Goal: Information Seeking & Learning: Learn about a topic

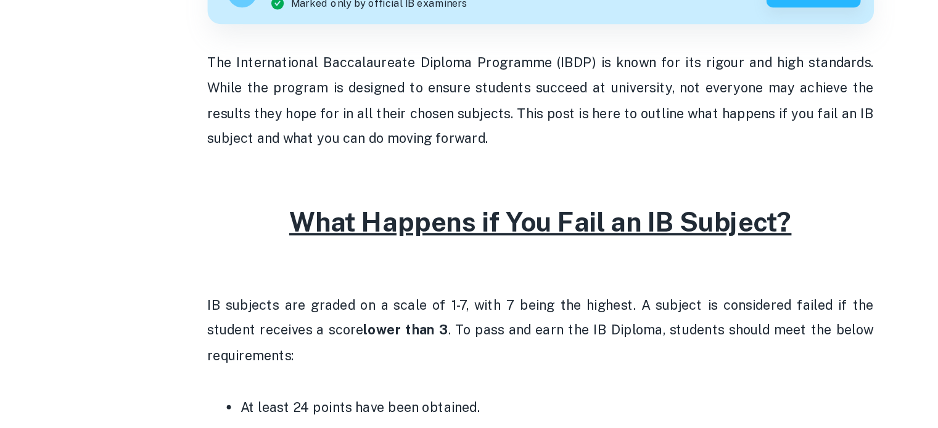
scroll to position [375, 0]
click at [265, 344] on p "IB subjects are graded on a scale of 1-7, with 7 being the highest. A subject i…" at bounding box center [469, 334] width 493 height 56
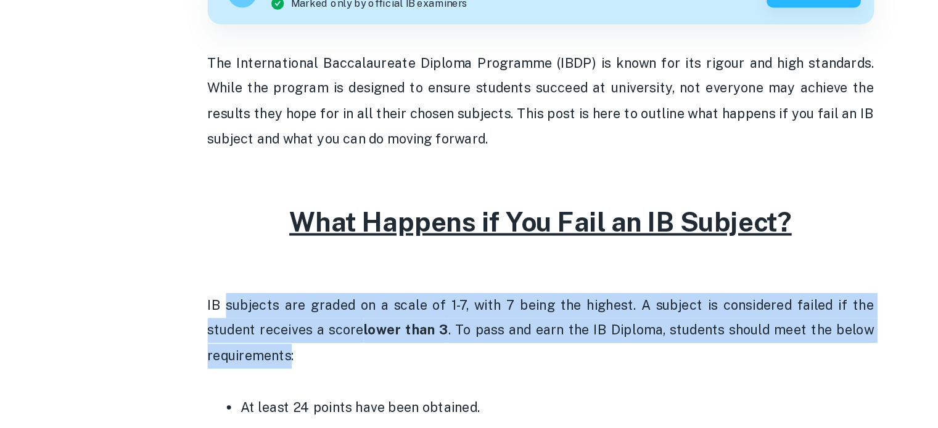
drag, startPoint x: 0, startPoint y: 0, endPoint x: 237, endPoint y: 316, distance: 394.9
click at [237, 316] on p "IB subjects are graded on a scale of 1-7, with 7 being the highest. A subject i…" at bounding box center [469, 334] width 493 height 56
drag, startPoint x: 237, startPoint y: 316, endPoint x: 355, endPoint y: 349, distance: 122.3
click at [355, 349] on p "IB subjects are graded on a scale of 1-7, with 7 being the highest. A subject i…" at bounding box center [469, 334] width 493 height 56
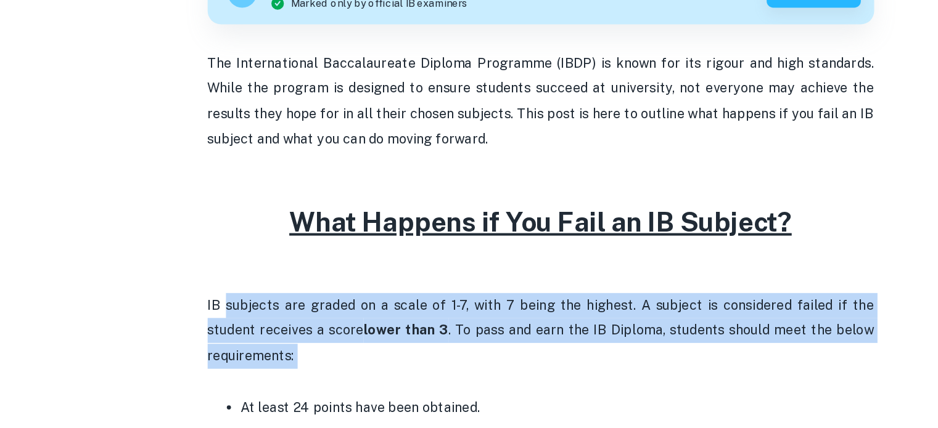
click at [355, 349] on p "IB subjects are graded on a scale of 1-7, with 7 being the highest. A subject i…" at bounding box center [469, 334] width 493 height 56
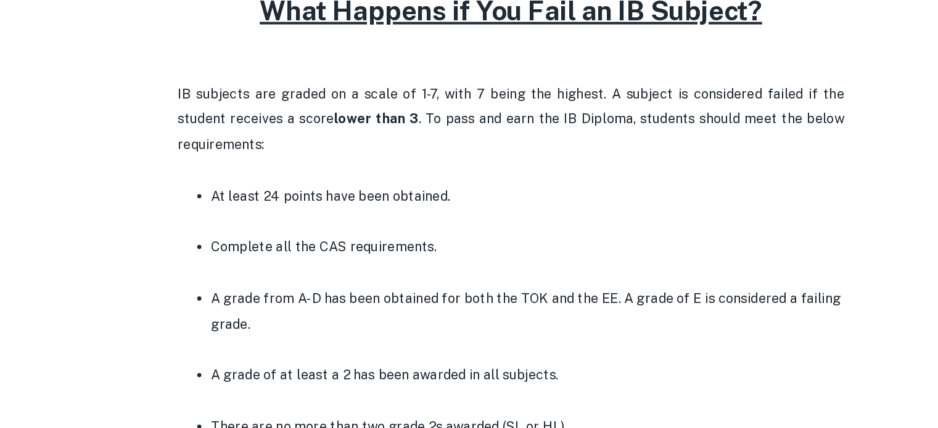
scroll to position [510, 0]
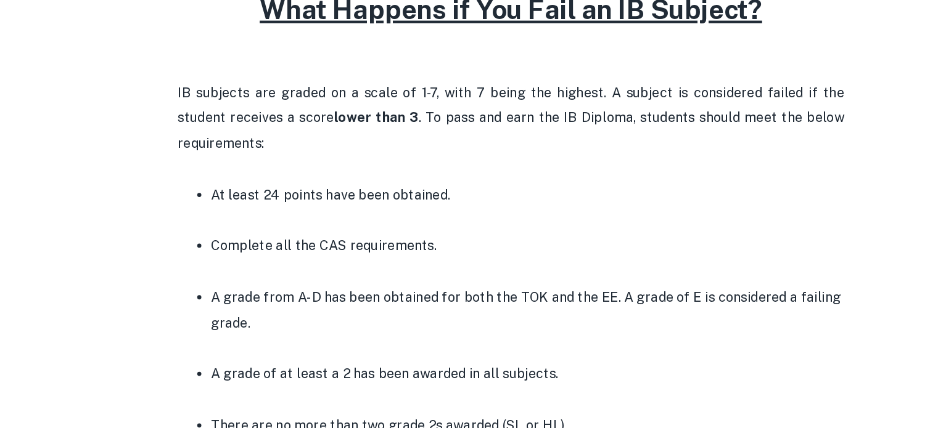
click at [377, 370] on p at bounding box center [481, 369] width 468 height 18
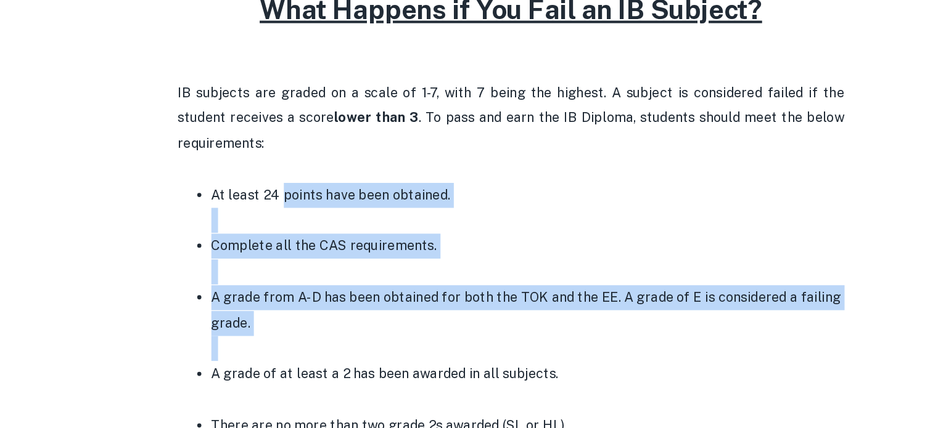
drag, startPoint x: 355, startPoint y: 349, endPoint x: 307, endPoint y: 261, distance: 100.4
click at [307, 261] on ul "At least 24 points have been obtained. Complete all the CAS requirements. A gra…" at bounding box center [469, 417] width 493 height 342
click at [307, 261] on p "At least 24 points have been obtained." at bounding box center [481, 256] width 468 height 18
drag, startPoint x: 307, startPoint y: 261, endPoint x: 356, endPoint y: 362, distance: 112.8
click at [356, 362] on ul "At least 24 points have been obtained. Complete all the CAS requirements. A gra…" at bounding box center [469, 417] width 493 height 342
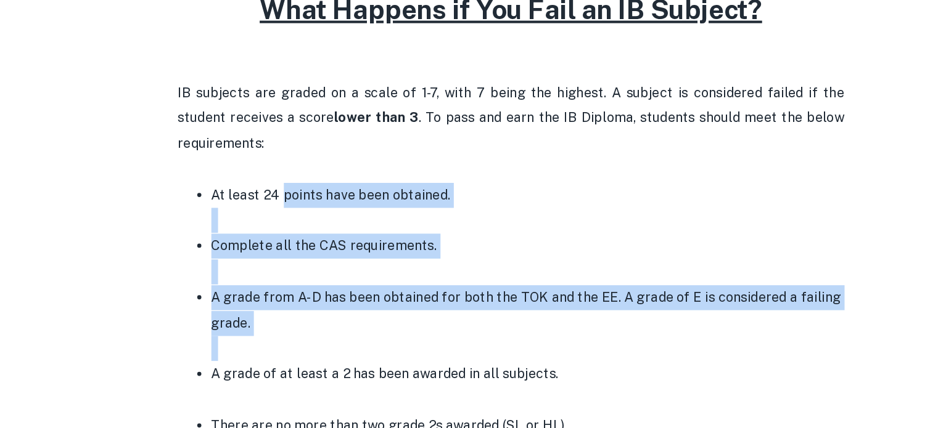
click at [356, 362] on p at bounding box center [481, 369] width 468 height 18
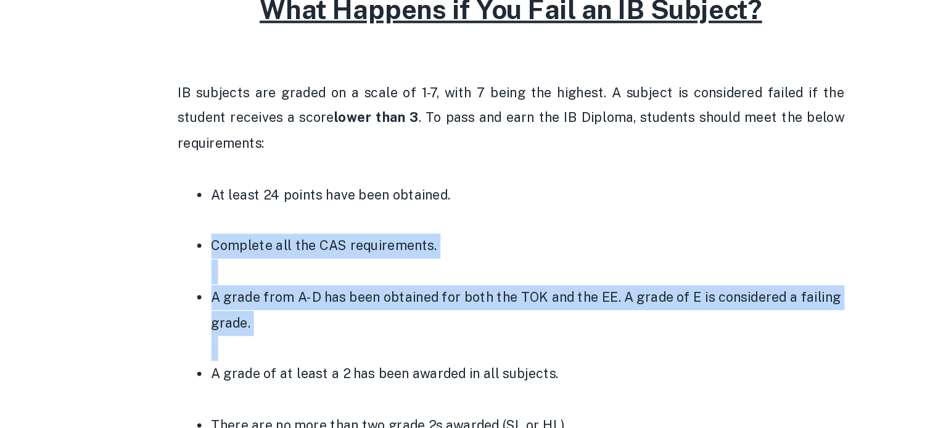
drag, startPoint x: 356, startPoint y: 362, endPoint x: 272, endPoint y: 281, distance: 116.4
click at [272, 281] on ul "At least 24 points have been obtained. Complete all the CAS requirements. A gra…" at bounding box center [469, 417] width 493 height 342
click at [272, 281] on p at bounding box center [481, 274] width 468 height 18
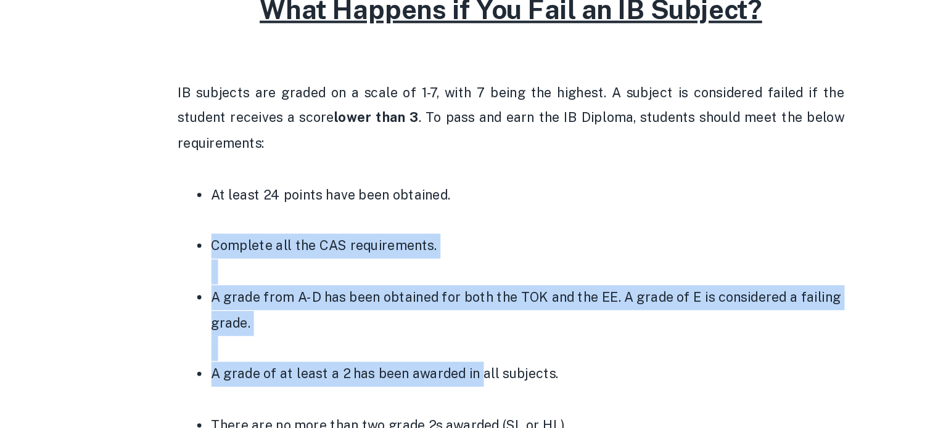
drag, startPoint x: 272, startPoint y: 281, endPoint x: 454, endPoint y: 390, distance: 211.7
click at [454, 390] on ul "At least 24 points have been obtained. Complete all the CAS requirements. A gra…" at bounding box center [469, 417] width 493 height 342
click at [454, 390] on p "A grade of at least a 2 has been awarded in all subjects." at bounding box center [481, 388] width 468 height 18
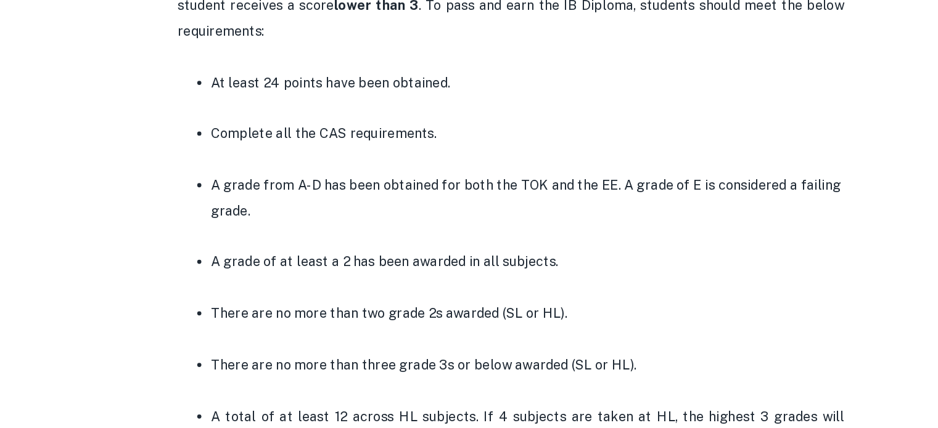
scroll to position [595, 0]
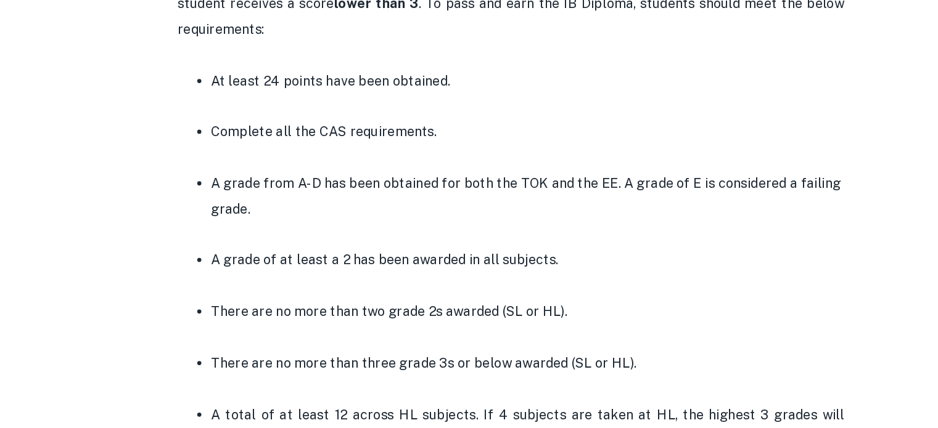
click at [454, 390] on p at bounding box center [481, 399] width 468 height 18
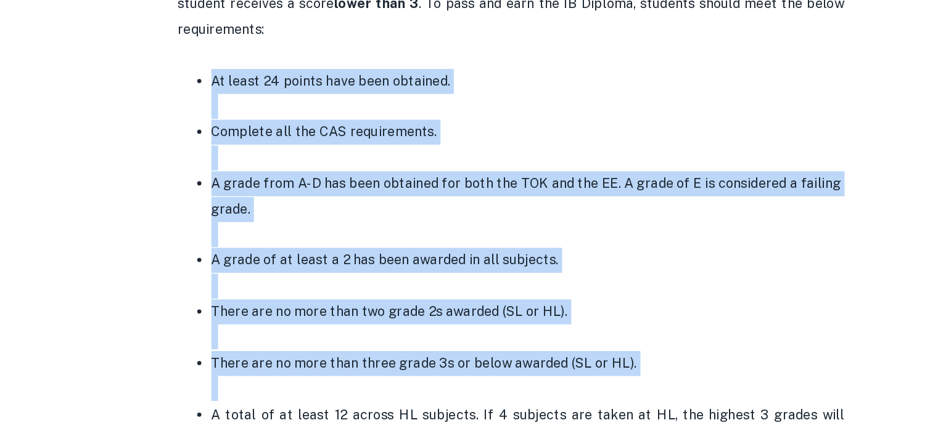
drag, startPoint x: 454, startPoint y: 390, endPoint x: 235, endPoint y: 171, distance: 309.0
click at [235, 171] on ul "At least 24 points have been obtained. Complete all the CAS requirements. A gra…" at bounding box center [469, 332] width 493 height 342
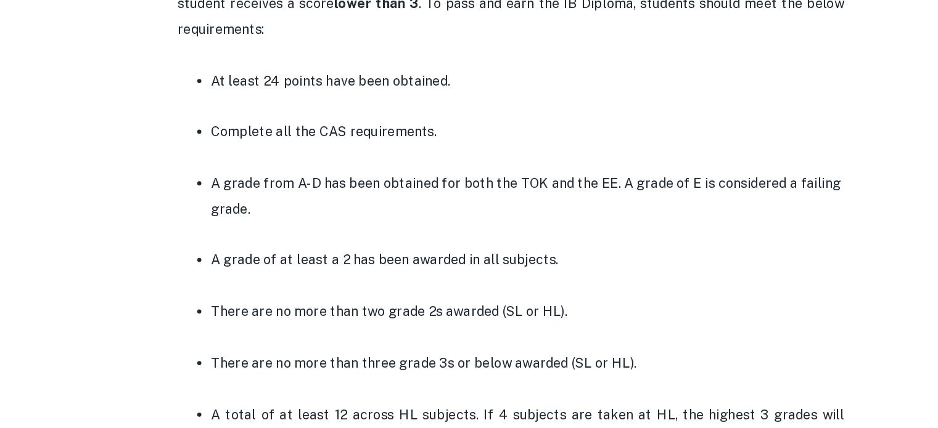
click at [235, 171] on ul "At least 24 points have been obtained. Complete all the CAS requirements. A gra…" at bounding box center [469, 332] width 493 height 342
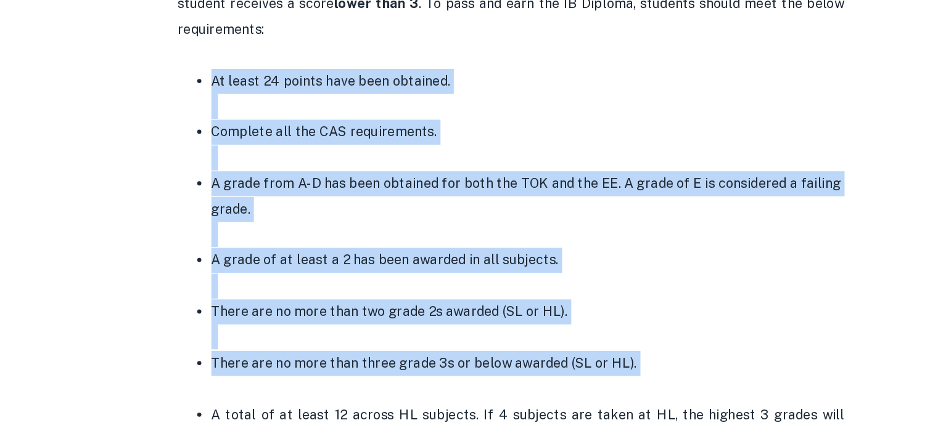
drag, startPoint x: 235, startPoint y: 171, endPoint x: 560, endPoint y: 378, distance: 384.4
click at [560, 378] on ul "At least 24 points have been obtained. Complete all the CAS requirements. A gra…" at bounding box center [469, 332] width 493 height 342
click at [560, 378] on p "There are no more than three grade 3s or below awarded (SL or HL)." at bounding box center [481, 380] width 468 height 18
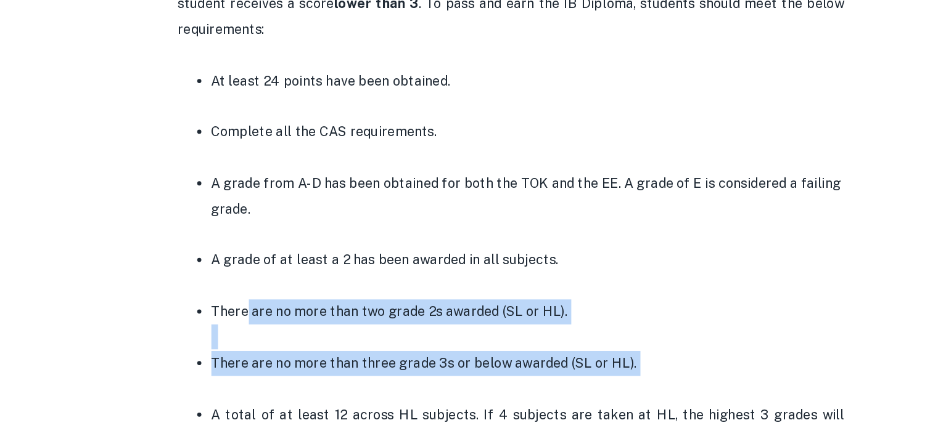
drag, startPoint x: 560, startPoint y: 378, endPoint x: 273, endPoint y: 346, distance: 288.4
click at [273, 346] on ul "At least 24 points have been obtained. Complete all the CAS requirements. A gra…" at bounding box center [469, 332] width 493 height 342
click at [273, 346] on p "There are no more than two grade 2s awarded (SL or HL)." at bounding box center [481, 342] width 468 height 18
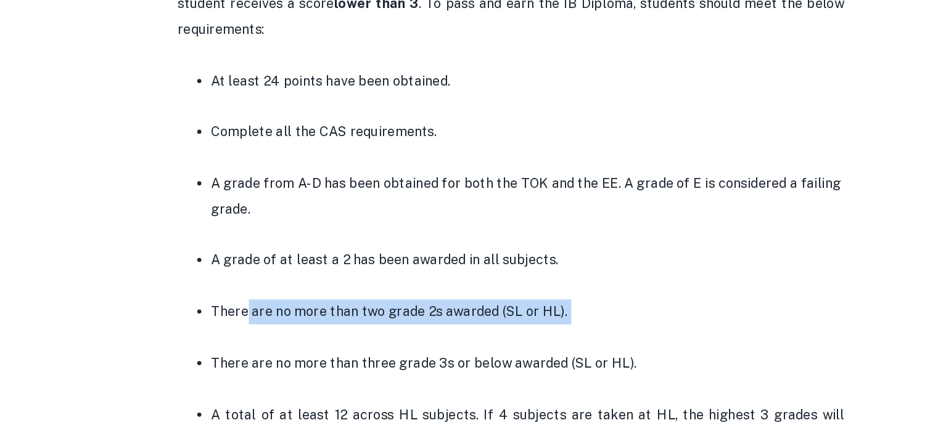
drag, startPoint x: 273, startPoint y: 346, endPoint x: 521, endPoint y: 340, distance: 248.5
click at [521, 340] on p "There are no more than two grade 2s awarded (SL or HL)." at bounding box center [481, 342] width 468 height 18
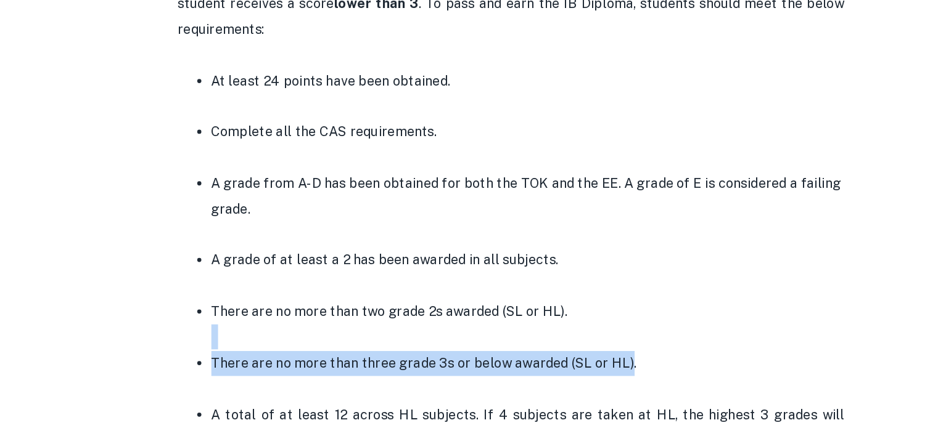
drag, startPoint x: 521, startPoint y: 340, endPoint x: 557, endPoint y: 383, distance: 55.6
click at [557, 383] on ul "At least 24 points have been obtained. Complete all the CAS requirements. A gra…" at bounding box center [469, 332] width 493 height 342
click at [557, 383] on p "There are no more than three grade 3s or below awarded (SL or HL)." at bounding box center [481, 380] width 468 height 18
drag, startPoint x: 557, startPoint y: 383, endPoint x: 270, endPoint y: 383, distance: 287.2
click at [270, 383] on p "There are no more than three grade 3s or below awarded (SL or HL)." at bounding box center [481, 380] width 468 height 18
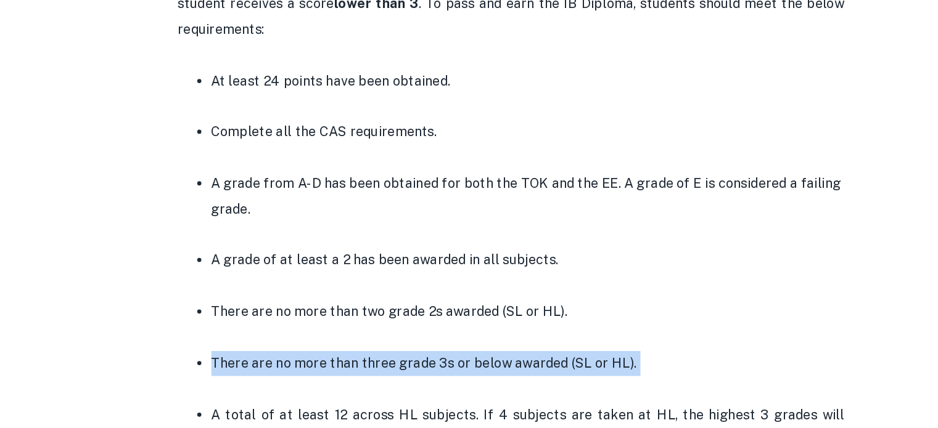
click at [270, 383] on p "There are no more than three grade 3s or below awarded (SL or HL)." at bounding box center [481, 380] width 468 height 18
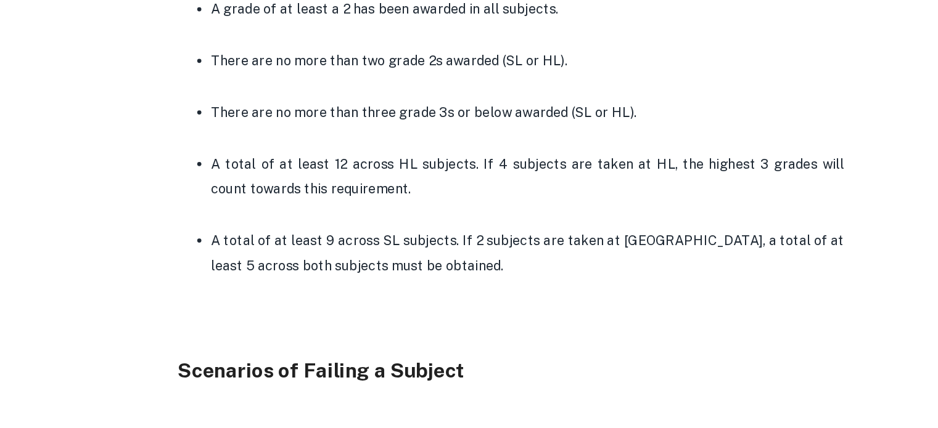
scroll to position [781, 0]
click at [415, 313] on p "A total of at least 9 across SL subjects. If 2 subjects are taken at [GEOGRAPHI…" at bounding box center [481, 299] width 468 height 38
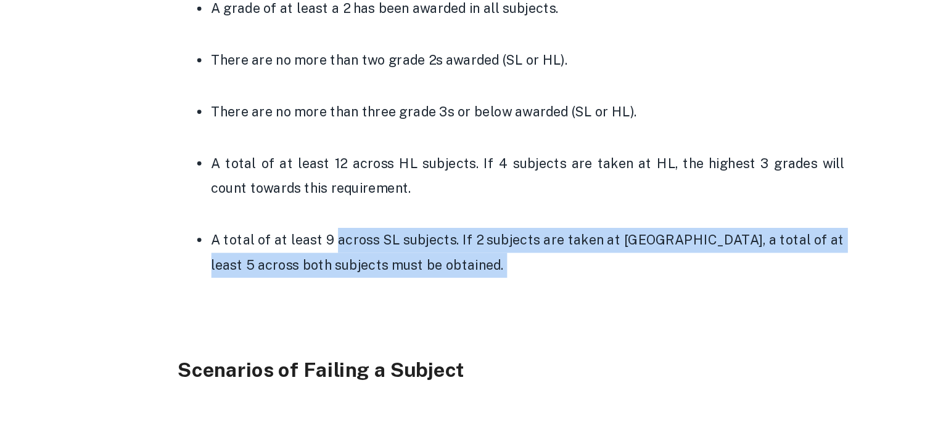
drag, startPoint x: 415, startPoint y: 313, endPoint x: 336, endPoint y: 289, distance: 82.3
click at [336, 289] on p "A total of at least 9 across SL subjects. If 2 subjects are taken at [GEOGRAPHI…" at bounding box center [481, 299] width 468 height 38
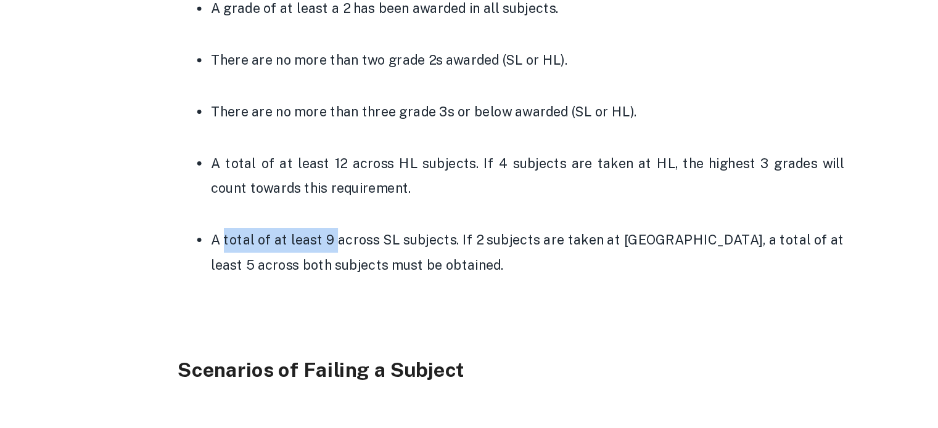
drag, startPoint x: 336, startPoint y: 289, endPoint x: 265, endPoint y: 287, distance: 70.9
click at [265, 287] on p "A total of at least 9 across SL subjects. If 2 subjects are taken at [GEOGRAPHI…" at bounding box center [481, 299] width 468 height 38
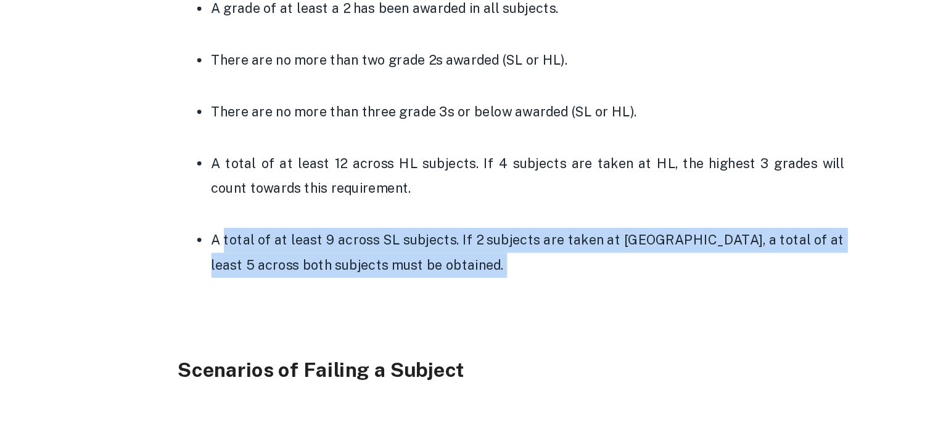
drag, startPoint x: 265, startPoint y: 287, endPoint x: 415, endPoint y: 300, distance: 151.0
click at [415, 300] on p "A total of at least 9 across SL subjects. If 2 subjects are taken at [GEOGRAPHI…" at bounding box center [481, 299] width 468 height 38
drag, startPoint x: 415, startPoint y: 300, endPoint x: 439, endPoint y: 270, distance: 37.7
click at [439, 270] on ul "At least 24 points have been obtained. Complete all the CAS requirements. A gra…" at bounding box center [469, 146] width 493 height 342
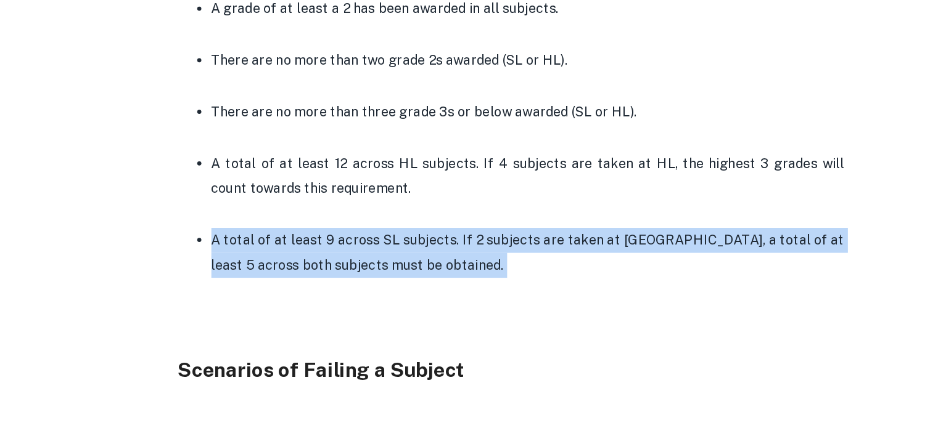
click at [439, 270] on p at bounding box center [481, 269] width 468 height 18
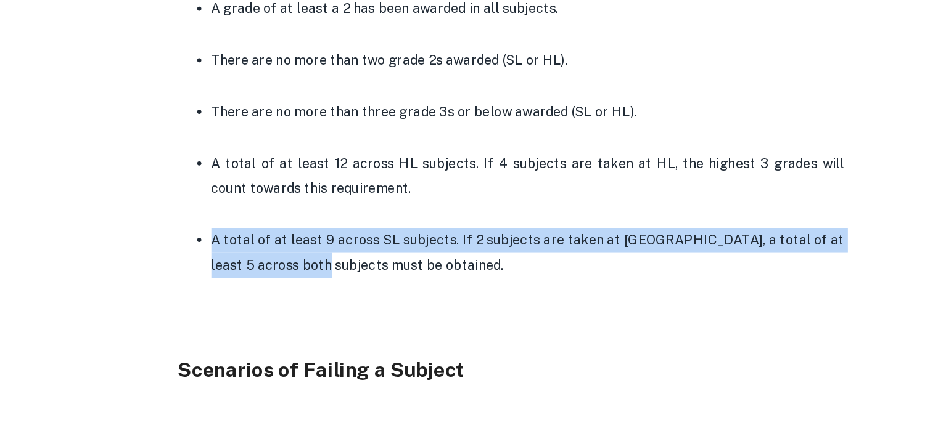
drag, startPoint x: 439, startPoint y: 270, endPoint x: 315, endPoint y: 313, distance: 131.0
click at [315, 313] on ul "At least 24 points have been obtained. Complete all the CAS requirements. A gra…" at bounding box center [469, 146] width 493 height 342
click at [315, 313] on p "A total of at least 9 across SL subjects. If 2 subjects are taken at [GEOGRAPHI…" at bounding box center [481, 299] width 468 height 38
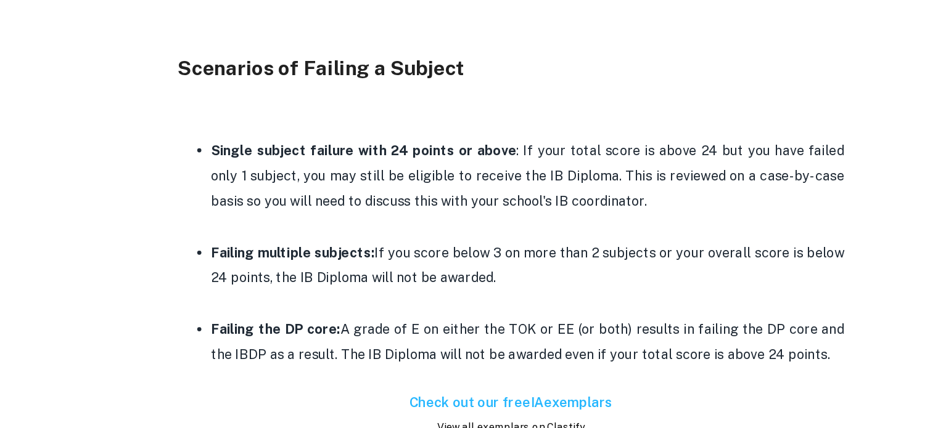
scroll to position [1005, 0]
click at [315, 312] on p "Failing multiple subjects: If you score below 3 on more than 2 subjects or your…" at bounding box center [481, 307] width 468 height 38
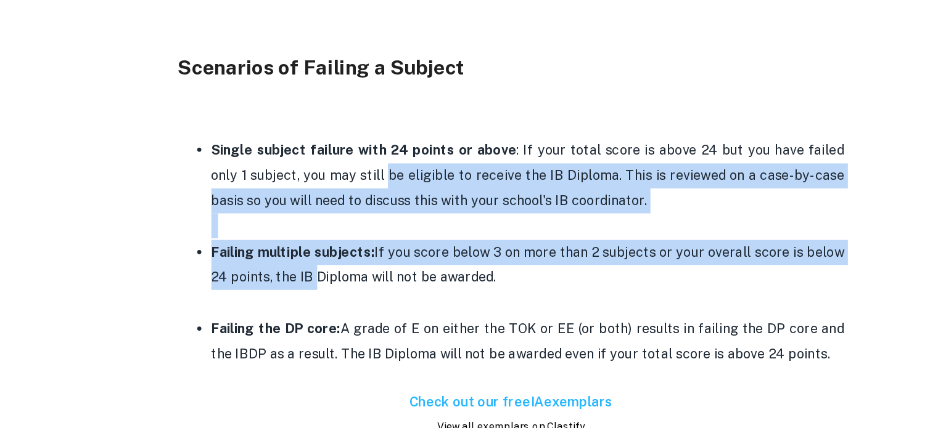
drag, startPoint x: 315, startPoint y: 313, endPoint x: 358, endPoint y: 232, distance: 91.6
click at [358, 232] on ul "Single subject failure with 24 points or above : If your total score is above 2…" at bounding box center [469, 297] width 493 height 171
click at [358, 232] on p "Single subject failure with 24 points or above : If your total score is above 2…" at bounding box center [481, 241] width 468 height 56
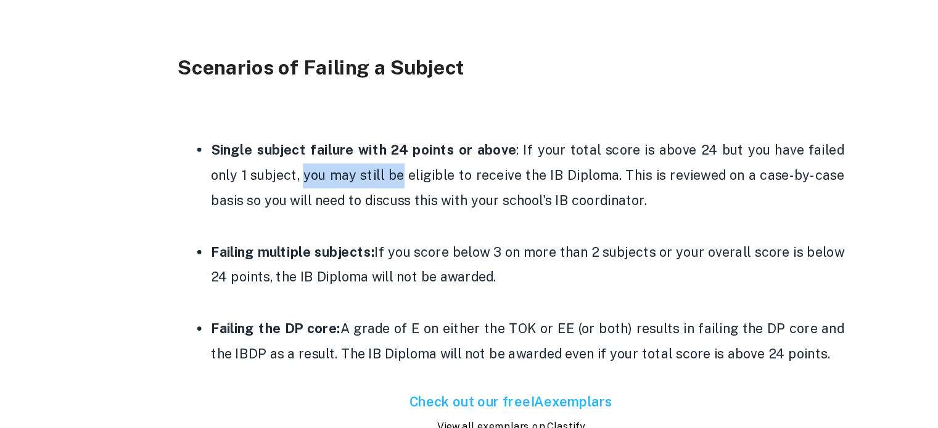
drag, startPoint x: 358, startPoint y: 232, endPoint x: 295, endPoint y: 243, distance: 64.6
click at [295, 243] on p "Single subject failure with 24 points or above : If your total score is above 2…" at bounding box center [481, 241] width 468 height 56
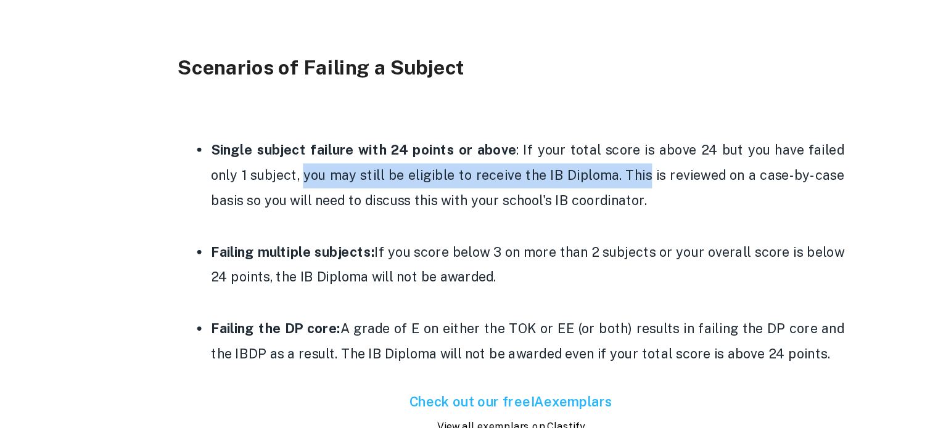
drag, startPoint x: 295, startPoint y: 243, endPoint x: 526, endPoint y: 234, distance: 232.0
click at [526, 234] on p "Single subject failure with 24 points or above : If your total score is above 2…" at bounding box center [481, 241] width 468 height 56
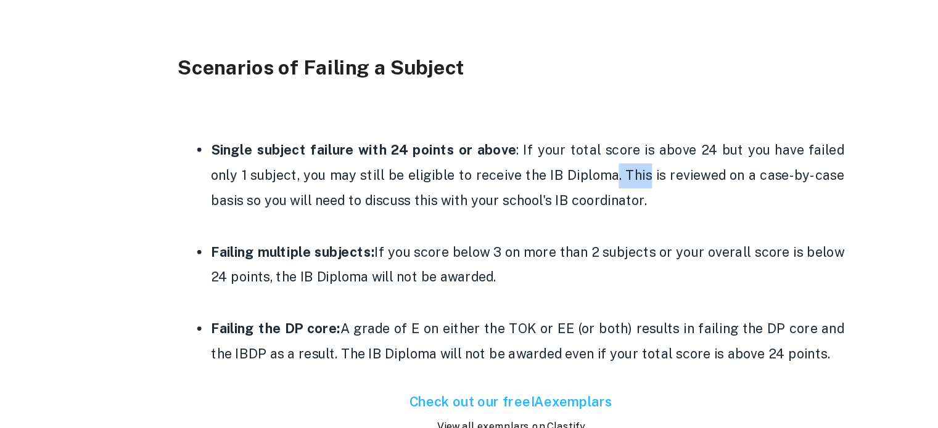
click at [520, 234] on p "Single subject failure with 24 points or above : If your total score is above 2…" at bounding box center [481, 241] width 468 height 56
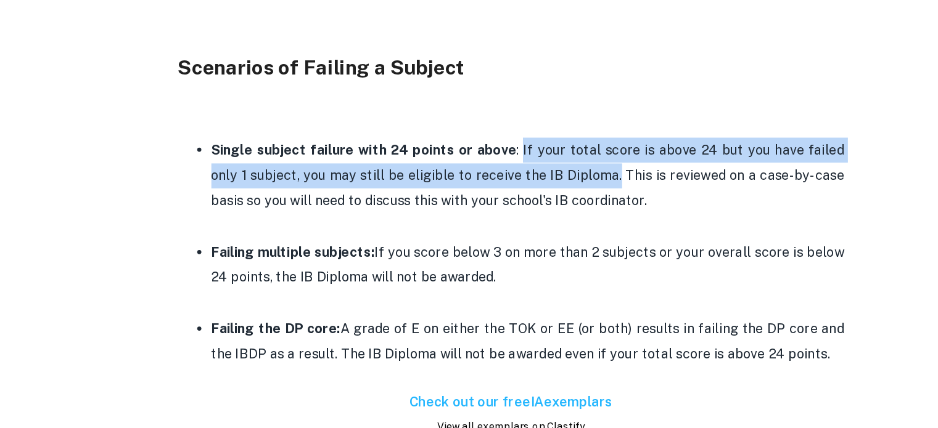
drag, startPoint x: 520, startPoint y: 234, endPoint x: 469, endPoint y: 220, distance: 52.9
click at [469, 220] on p "Single subject failure with 24 points or above : If your total score is above 2…" at bounding box center [481, 241] width 468 height 56
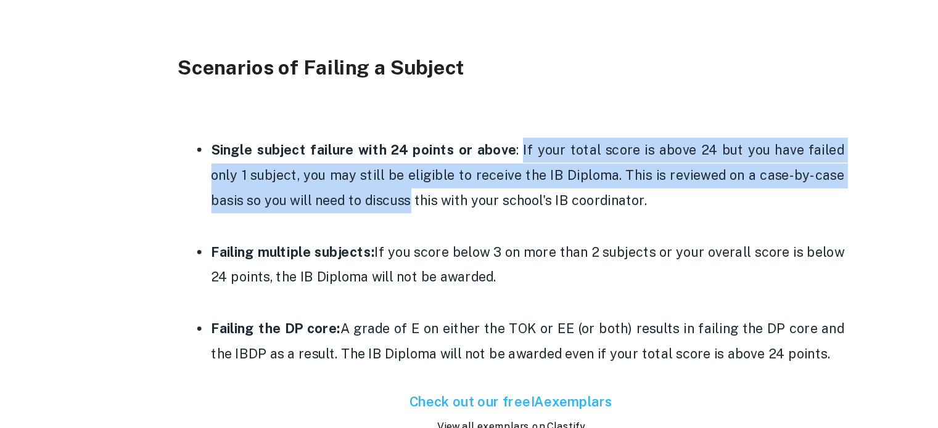
drag, startPoint x: 469, startPoint y: 220, endPoint x: 334, endPoint y: 251, distance: 138.5
click at [334, 251] on p "Single subject failure with 24 points or above : If your total score is above 2…" at bounding box center [481, 241] width 468 height 56
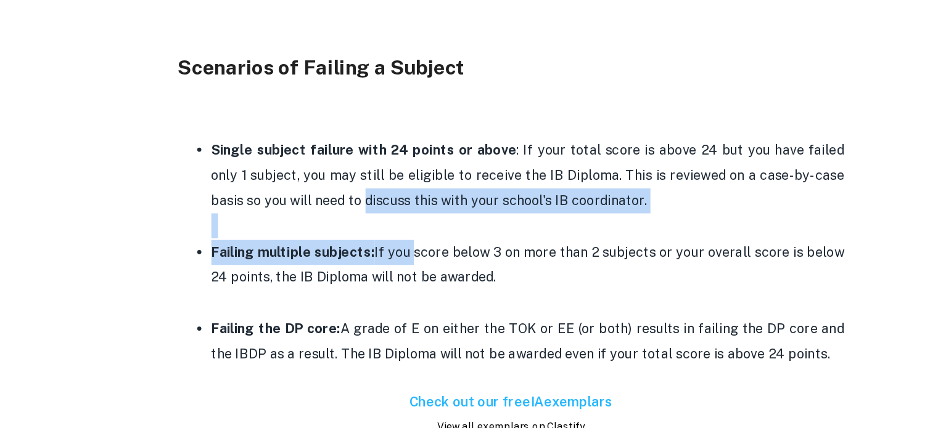
drag, startPoint x: 334, startPoint y: 251, endPoint x: 382, endPoint y: 301, distance: 69.8
click at [382, 301] on ul "Single subject failure with 24 points or above : If your total score is above 2…" at bounding box center [469, 297] width 493 height 171
click at [382, 301] on p "Failing multiple subjects: If you score below 3 on more than 2 subjects or your…" at bounding box center [481, 307] width 468 height 38
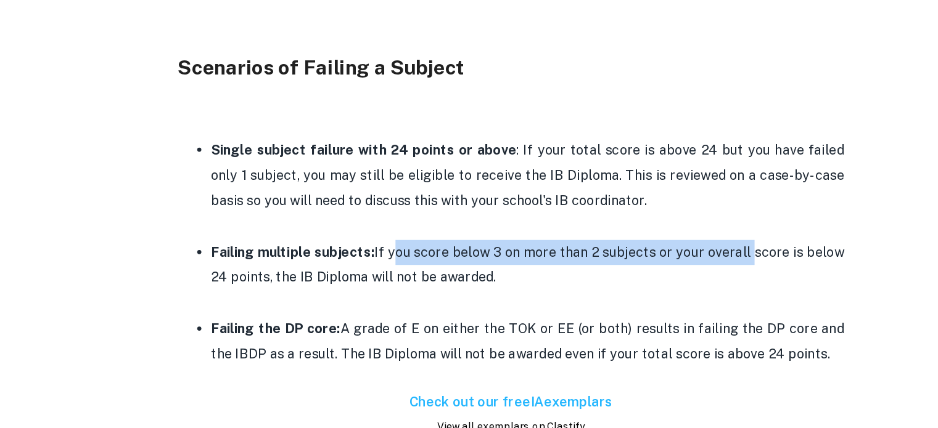
drag, startPoint x: 382, startPoint y: 301, endPoint x: 642, endPoint y: 299, distance: 259.5
click at [642, 299] on p "Failing multiple subjects: If you score below 3 on more than 2 subjects or your…" at bounding box center [481, 307] width 468 height 38
drag, startPoint x: 642, startPoint y: 299, endPoint x: 378, endPoint y: 298, distance: 263.8
click at [378, 298] on p "Failing multiple subjects: If you score below 3 on more than 2 subjects or your…" at bounding box center [481, 307] width 468 height 38
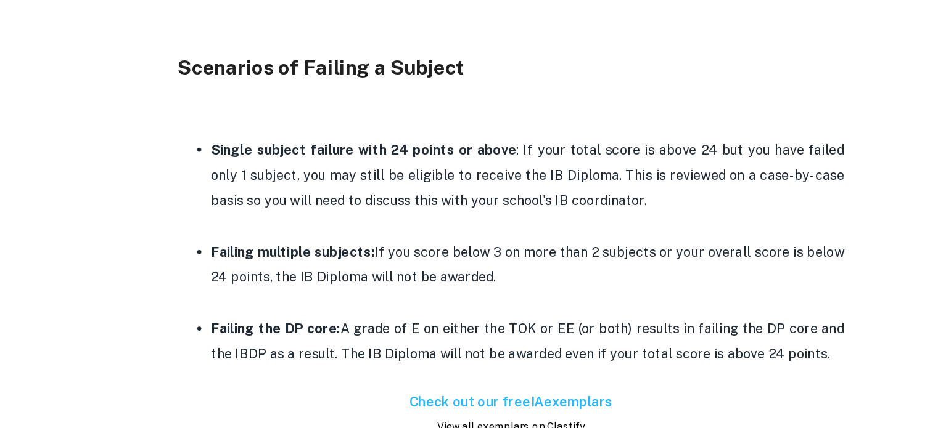
click at [378, 298] on p "Failing multiple subjects: If you score below 3 on more than 2 subjects or your…" at bounding box center [481, 307] width 468 height 38
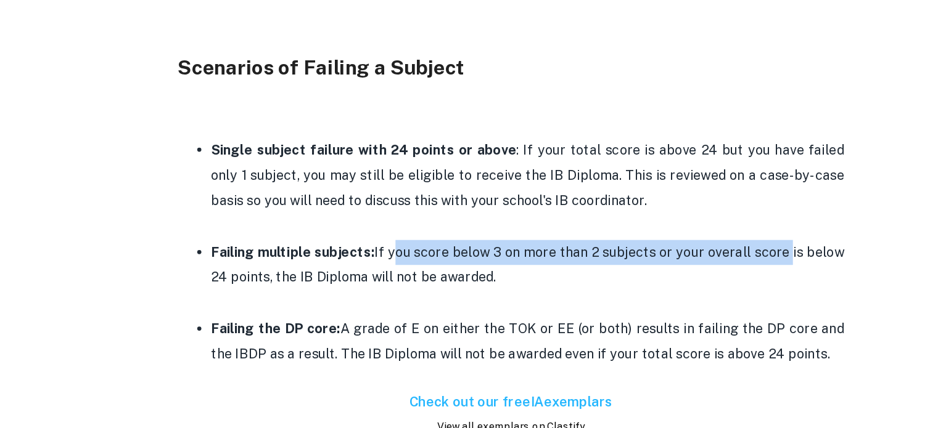
drag, startPoint x: 378, startPoint y: 298, endPoint x: 649, endPoint y: 295, distance: 271.2
click at [649, 295] on p "Failing multiple subjects: If you score below 3 on more than 2 subjects or your…" at bounding box center [481, 307] width 468 height 38
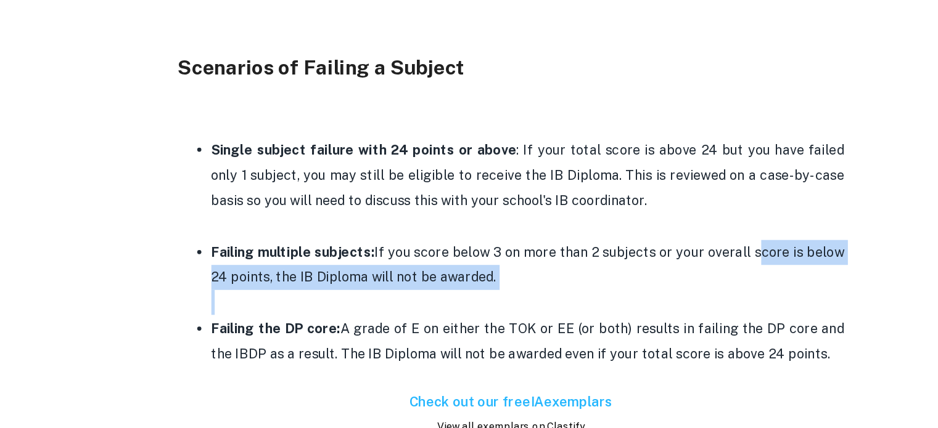
drag, startPoint x: 649, startPoint y: 295, endPoint x: 399, endPoint y: 336, distance: 252.9
click at [399, 336] on li "Failing multiple subjects: If you score below 3 on more than 2 subjects or your…" at bounding box center [481, 316] width 468 height 57
click at [399, 336] on p at bounding box center [481, 334] width 468 height 18
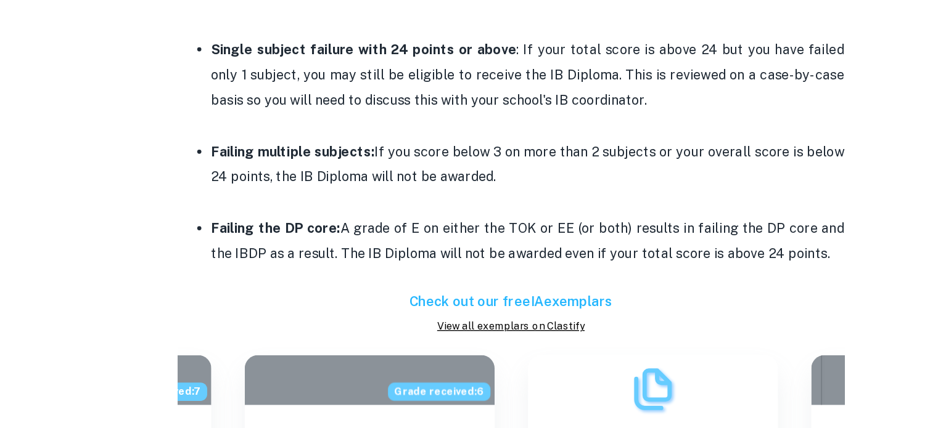
scroll to position [1081, 0]
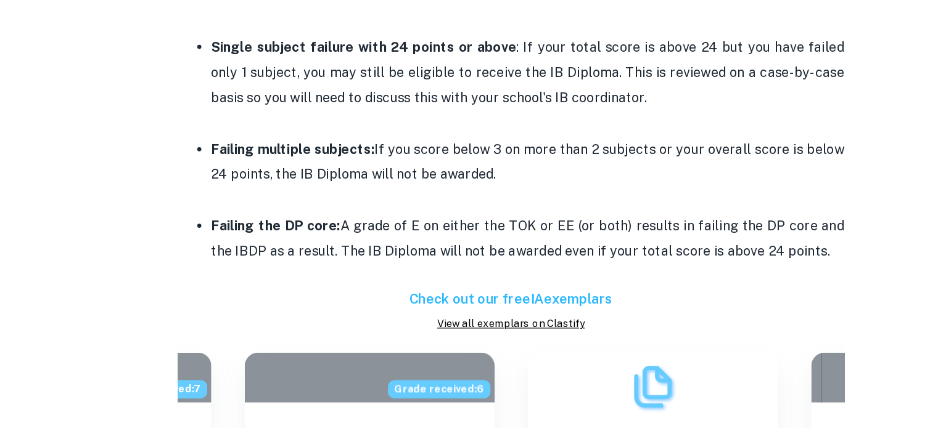
click at [319, 269] on p "Failing the DP core: A grade of E on either the TOK or EE (or both) results in …" at bounding box center [481, 288] width 468 height 38
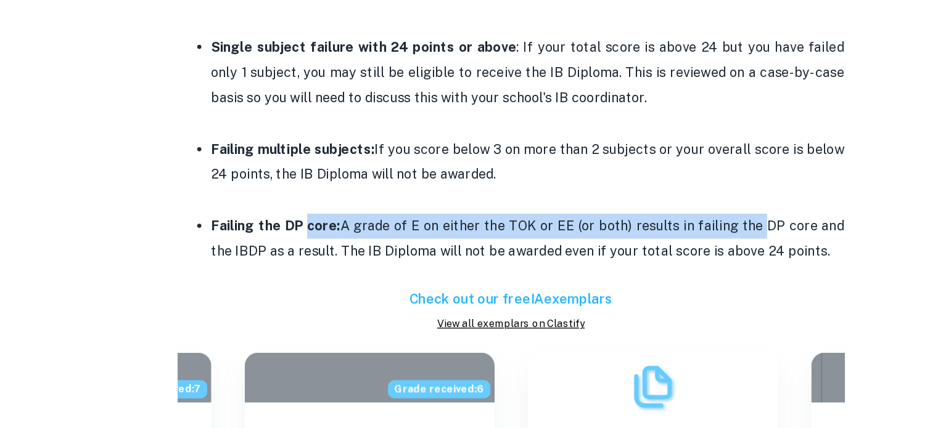
drag, startPoint x: 319, startPoint y: 268, endPoint x: 640, endPoint y: 277, distance: 321.3
click at [640, 277] on p "Failing the DP core: A grade of E on either the TOK or EE (or both) results in …" at bounding box center [481, 288] width 468 height 38
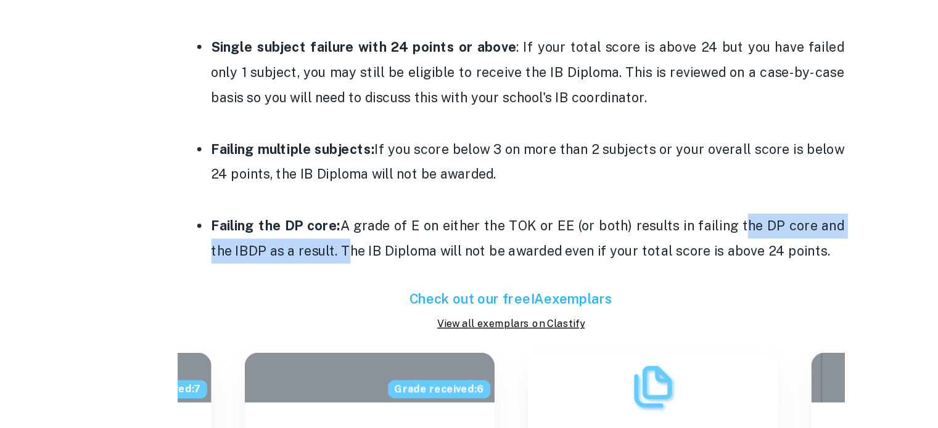
drag, startPoint x: 640, startPoint y: 277, endPoint x: 340, endPoint y: 292, distance: 299.9
click at [340, 292] on p "Failing the DP core: A grade of E on either the TOK or EE (or both) results in …" at bounding box center [481, 288] width 468 height 38
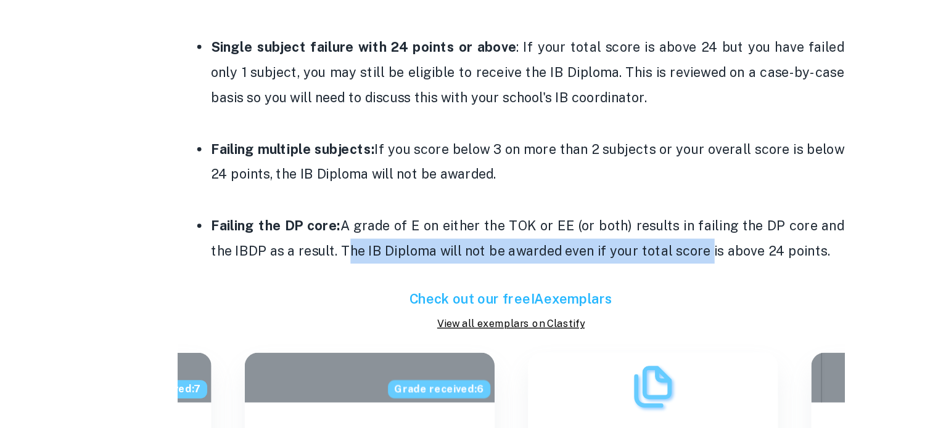
drag, startPoint x: 340, startPoint y: 292, endPoint x: 607, endPoint y: 287, distance: 266.9
click at [607, 287] on p "Failing the DP core: A grade of E on either the TOK or EE (or both) results in …" at bounding box center [481, 288] width 468 height 38
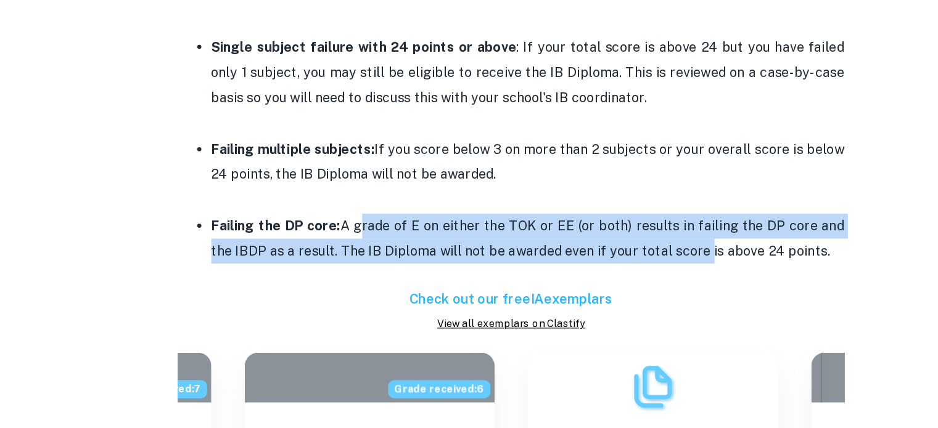
drag, startPoint x: 607, startPoint y: 287, endPoint x: 354, endPoint y: 280, distance: 253.4
click at [354, 280] on p "Failing the DP core: A grade of E on either the TOK or EE (or both) results in …" at bounding box center [481, 288] width 468 height 38
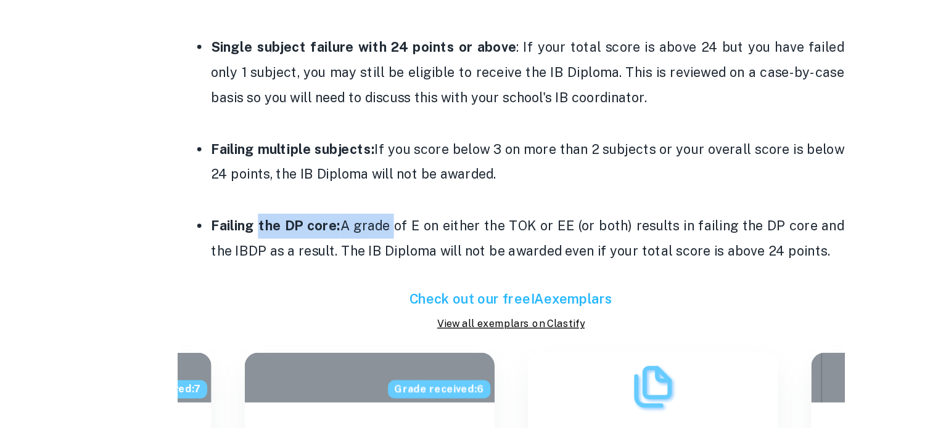
drag, startPoint x: 354, startPoint y: 280, endPoint x: 284, endPoint y: 277, distance: 69.8
click at [284, 277] on p "Failing the DP core: A grade of E on either the TOK or EE (or both) results in …" at bounding box center [481, 288] width 468 height 38
click at [284, 277] on strong "Failing the DP core:" at bounding box center [295, 278] width 96 height 12
click at [495, 288] on p "Failing the DP core: A grade of E on either the TOK or EE (or both) results in …" at bounding box center [481, 288] width 468 height 38
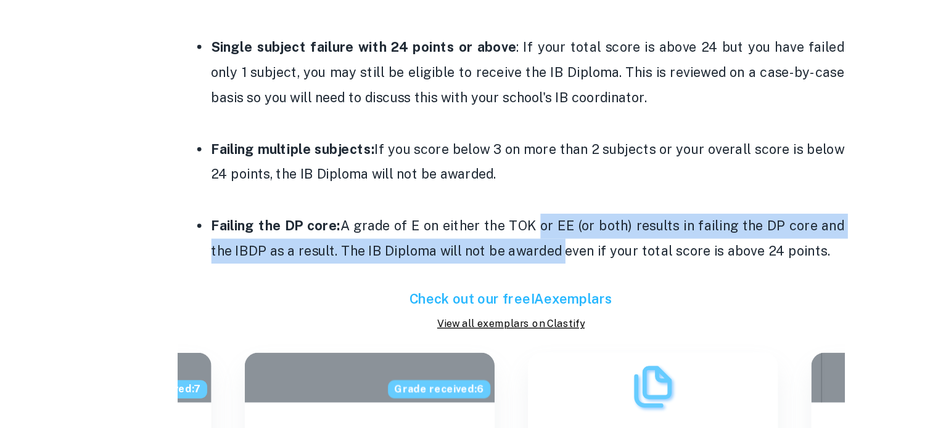
drag, startPoint x: 495, startPoint y: 288, endPoint x: 480, endPoint y: 279, distance: 17.4
click at [480, 279] on p "Failing the DP core: A grade of E on either the TOK or EE (or both) results in …" at bounding box center [481, 288] width 468 height 38
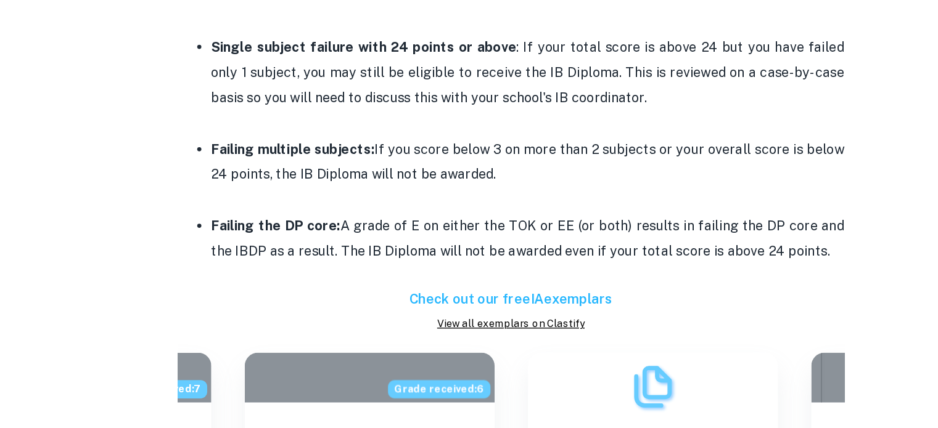
click at [469, 279] on p "Failing the DP core: A grade of E on either the TOK or EE (or both) results in …" at bounding box center [481, 288] width 468 height 38
click at [460, 279] on p "Failing the DP core: A grade of E on either the TOK or EE (or both) results in …" at bounding box center [481, 288] width 468 height 38
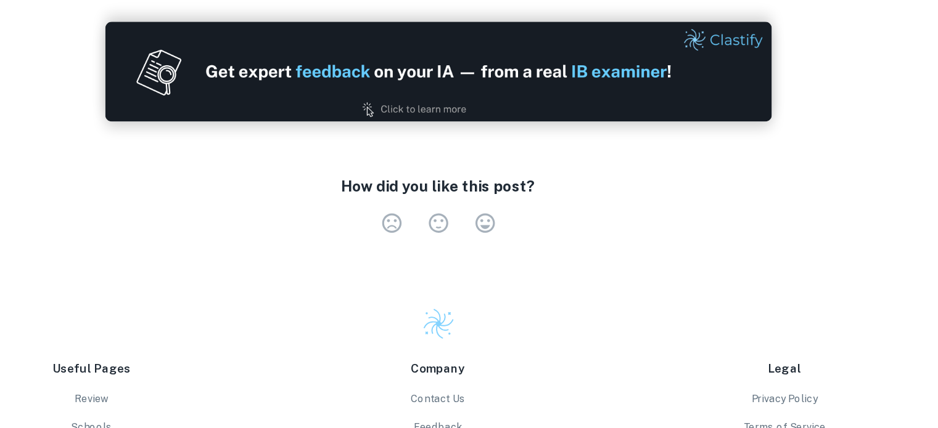
scroll to position [2076, 0]
